Goal: Entertainment & Leisure: Consume media (video, audio)

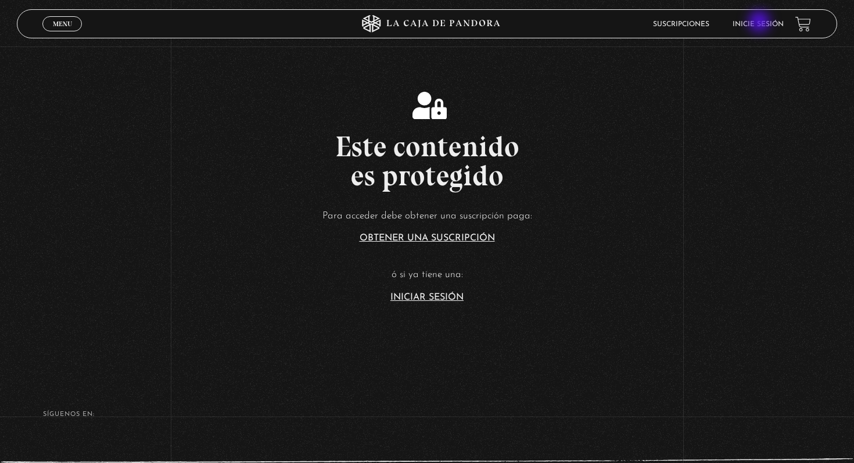
click at [761, 23] on link "Inicie sesión" at bounding box center [758, 24] width 51 height 7
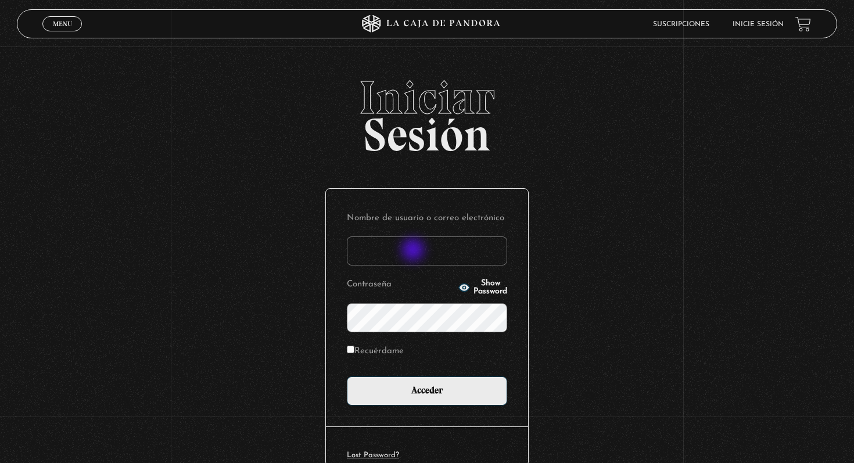
click at [414, 251] on input "Nombre de usuario o correo electrónico" at bounding box center [427, 251] width 160 height 29
type input "adrianarcecr@outlook.es"
click at [347, 377] on input "Acceder" at bounding box center [427, 391] width 160 height 29
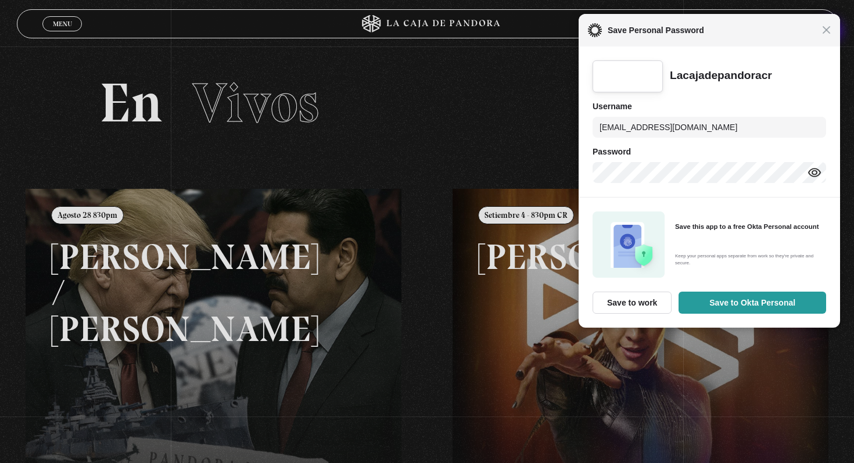
click at [832, 32] on div "Close Save Personal Password" at bounding box center [710, 30] width 262 height 33
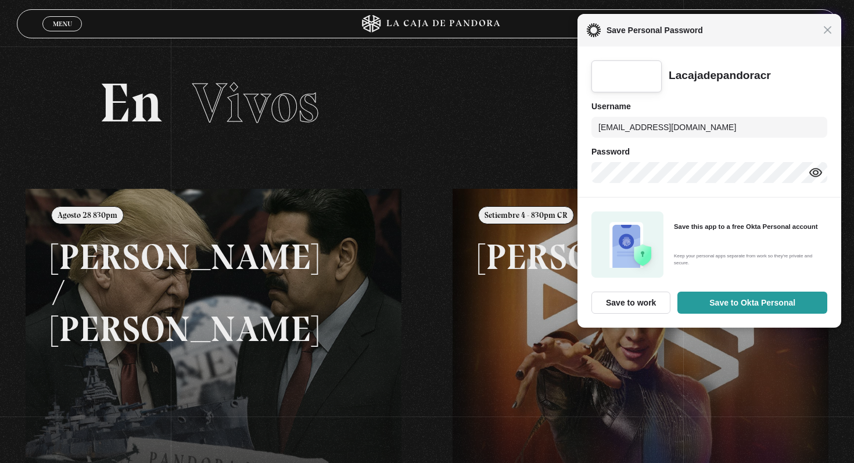
drag, startPoint x: 830, startPoint y: 28, endPoint x: 791, endPoint y: 29, distance: 38.9
click at [829, 28] on span "Close" at bounding box center [827, 30] width 9 height 9
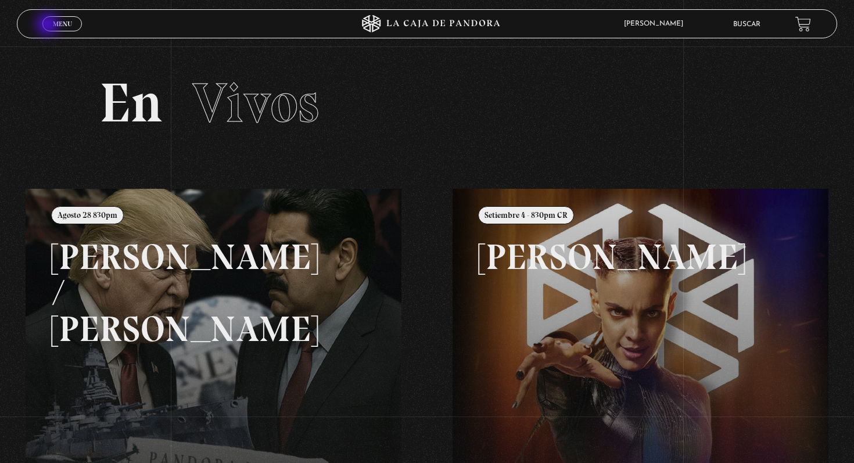
click at [49, 26] on link "Menu Cerrar" at bounding box center [62, 23] width 40 height 15
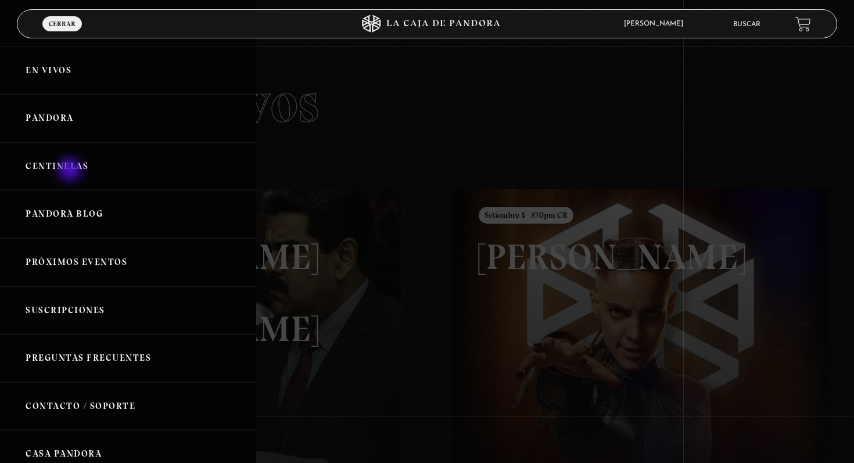
click at [71, 171] on link "Centinelas" at bounding box center [128, 166] width 256 height 48
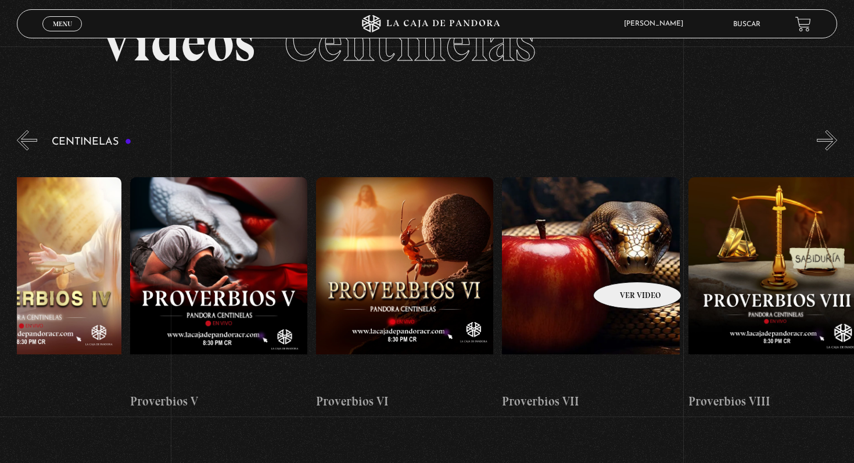
scroll to position [0, 1231]
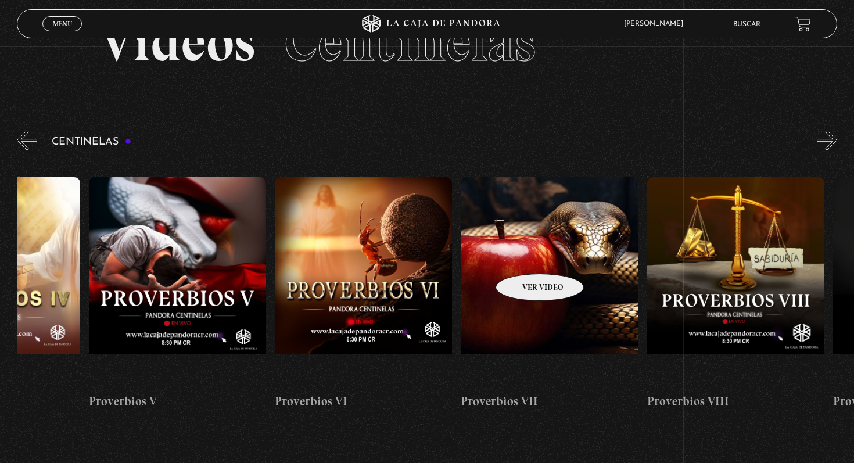
click at [525, 256] on figure at bounding box center [549, 281] width 177 height 209
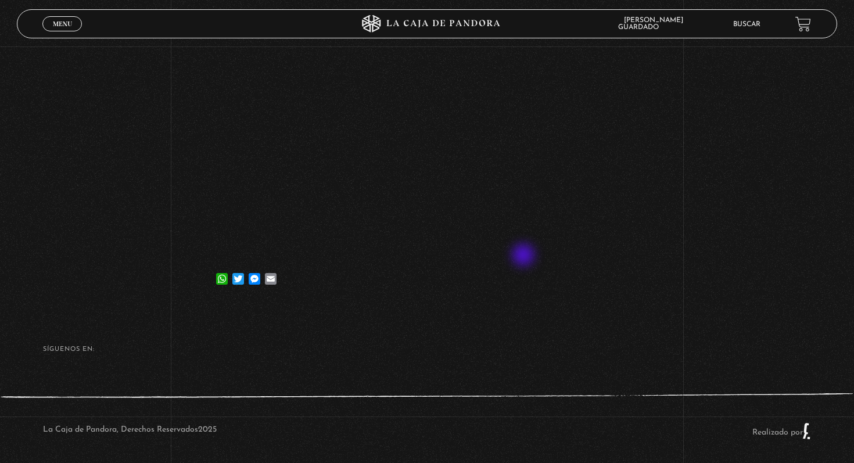
scroll to position [180, 0]
